Goal: Task Accomplishment & Management: Manage account settings

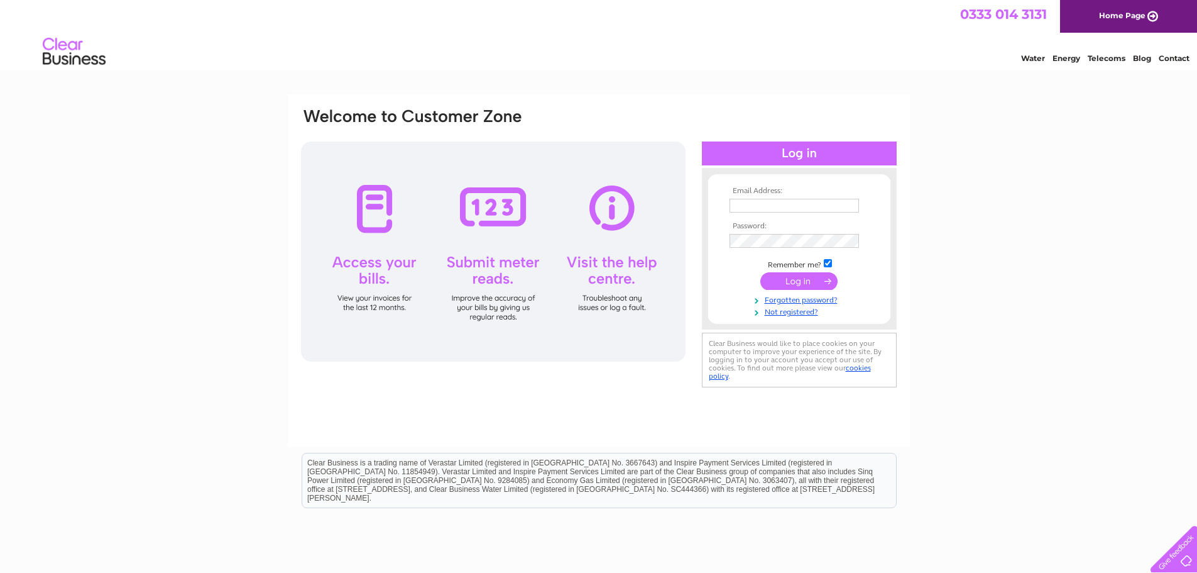
type input "[PERSON_NAME][EMAIL_ADDRESS][PERSON_NAME][DOMAIN_NAME]"
click at [795, 283] on input "submit" at bounding box center [799, 281] width 77 height 18
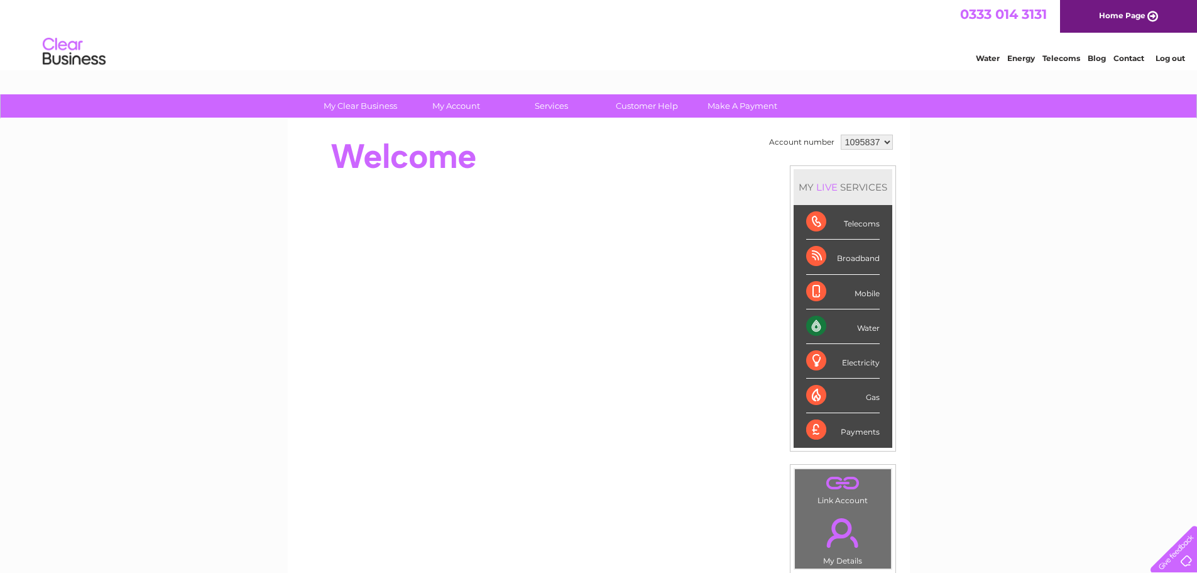
click at [886, 141] on select "1095837 1095839 1095840 1095841 1095842 1095843 1095844 1095847" at bounding box center [867, 142] width 52 height 15
select select "1095842"
click at [841, 135] on select "1095837 1095839 1095840 1095841 1095842 1095843 1095844 1095847" at bounding box center [867, 142] width 52 height 15
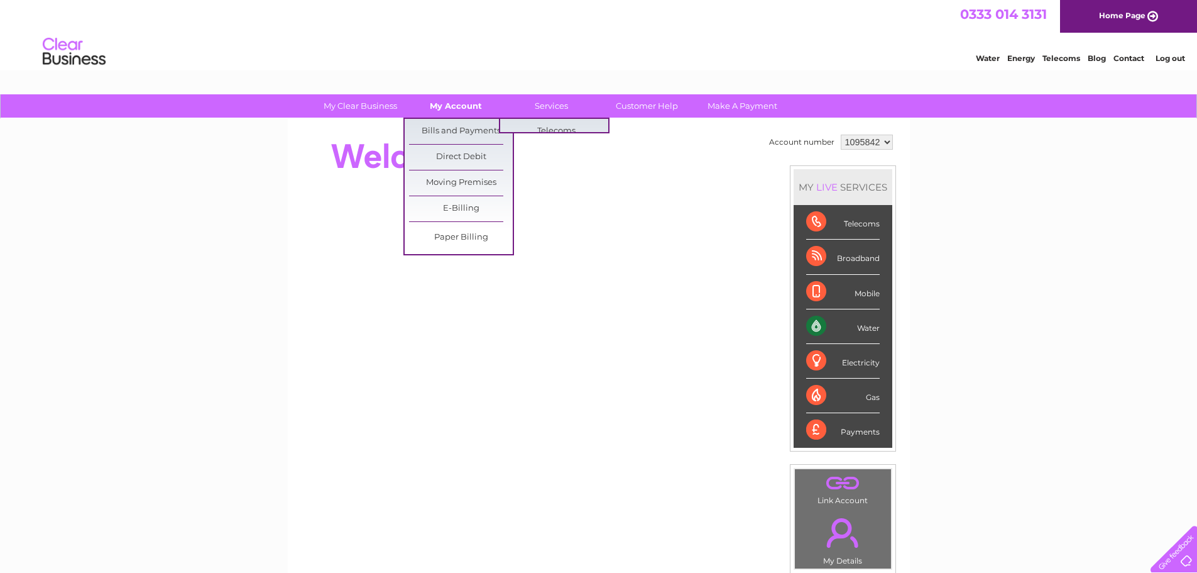
click at [454, 97] on link "My Account" at bounding box center [456, 105] width 104 height 23
click at [444, 130] on link "Bills and Payments" at bounding box center [461, 131] width 104 height 25
